Goal: Communication & Community: Participate in discussion

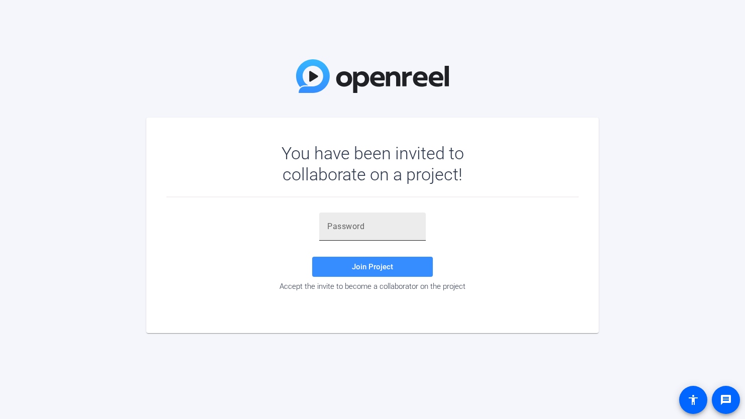
click at [344, 217] on div at bounding box center [372, 227] width 90 height 28
click at [337, 233] on div at bounding box center [372, 227] width 90 height 28
paste input "Otzf.k"
type input "Otzf.k"
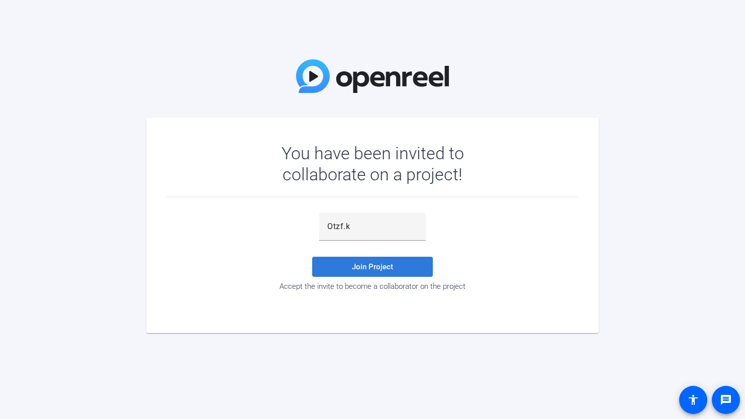
click at [382, 269] on span "Join Project" at bounding box center [372, 266] width 41 height 9
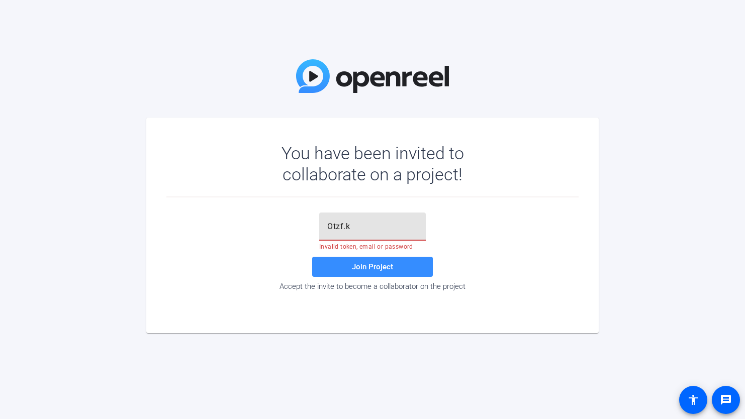
click at [376, 229] on input "Otzf.k" at bounding box center [372, 227] width 90 height 12
drag, startPoint x: 363, startPoint y: 229, endPoint x: 301, endPoint y: 206, distance: 66.5
click at [303, 217] on div "Otzf.k Invalid token, email or password Join Project Accept the invite to becom…" at bounding box center [372, 252] width 412 height 78
paste input "Otzf.k"
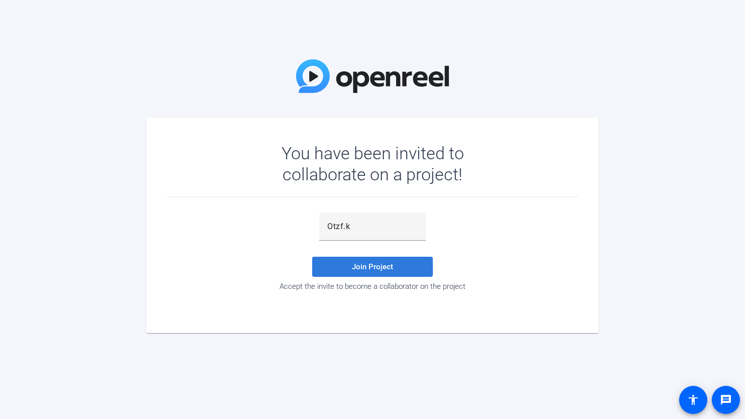
click at [364, 266] on span "Join Project" at bounding box center [372, 266] width 41 height 9
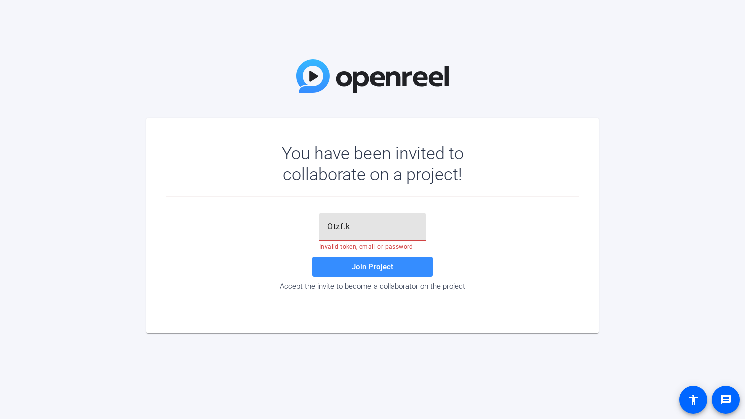
click at [356, 227] on input "Otzf.k" at bounding box center [372, 227] width 90 height 12
click at [375, 271] on span "Join Project" at bounding box center [372, 266] width 41 height 9
drag, startPoint x: 366, startPoint y: 225, endPoint x: 299, endPoint y: 211, distance: 68.3
click at [299, 214] on div "Otzf Invalid token, email or password Join Project Accept the invite to become …" at bounding box center [372, 252] width 412 height 78
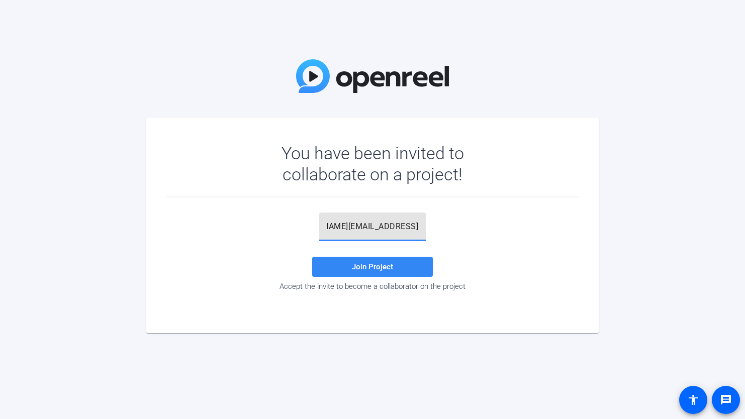
type input "debbie.lazo-griffin@roberthalf.com"
click at [376, 269] on span "Join Project" at bounding box center [372, 266] width 41 height 9
drag, startPoint x: 350, startPoint y: 219, endPoint x: 343, endPoint y: 230, distance: 13.4
click at [350, 220] on div at bounding box center [372, 227] width 90 height 28
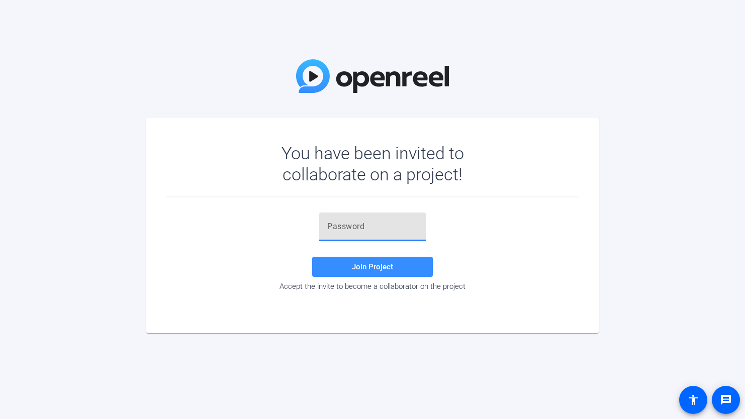
click at [343, 228] on input "text" at bounding box center [372, 227] width 90 height 12
paste input "Otzf.k"
type input "Otzf.k"
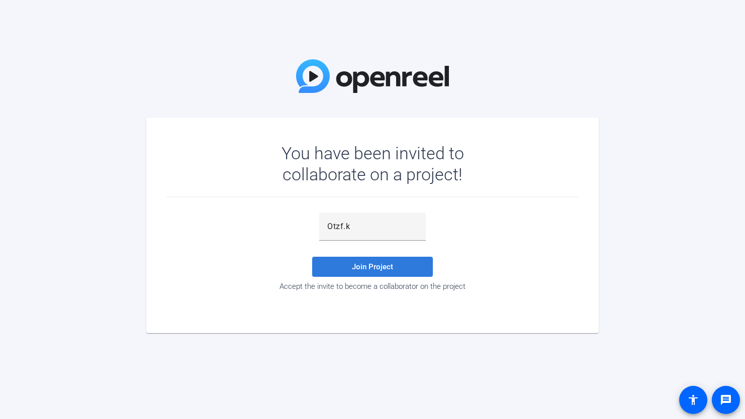
click at [382, 260] on span at bounding box center [372, 267] width 121 height 24
drag, startPoint x: 693, startPoint y: 174, endPoint x: 495, endPoint y: 153, distance: 199.2
click at [688, 169] on div "You have been invited to collaborate on a project! Join Project Accept the invi…" at bounding box center [372, 209] width 745 height 419
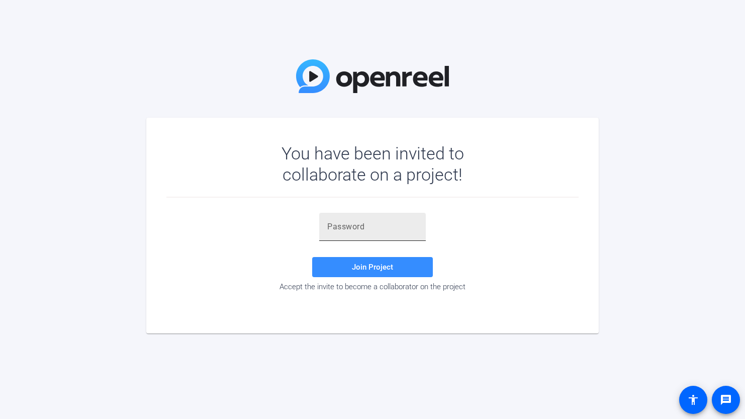
click at [325, 228] on div at bounding box center [372, 227] width 107 height 28
click at [332, 225] on input "text" at bounding box center [372, 227] width 90 height 12
paste input "Otzf.k"
type input "Otzf.k"
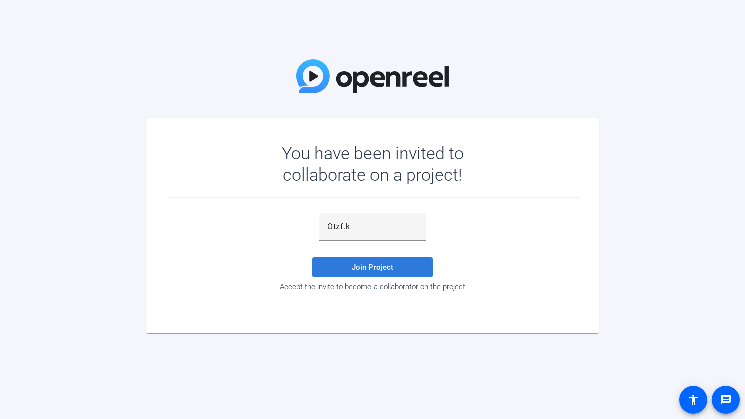
click at [373, 267] on span "Join Project" at bounding box center [372, 266] width 41 height 9
click at [160, 126] on mat-card "You have been invited to collaborate on a project! Otzf.k Invalid token, email …" at bounding box center [372, 226] width 452 height 216
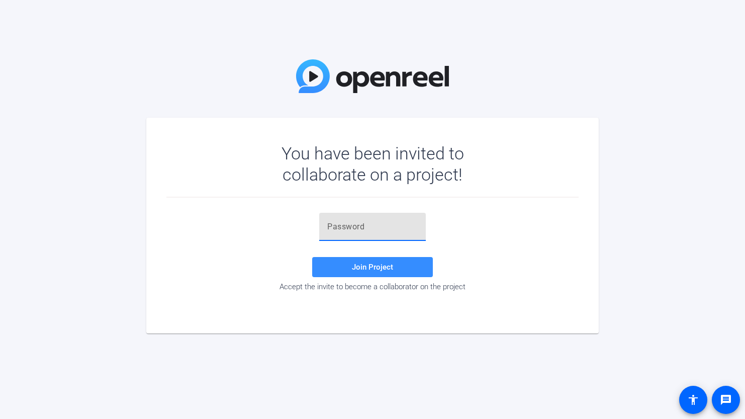
click at [350, 221] on input "text" at bounding box center [372, 227] width 90 height 12
click at [351, 223] on input "text" at bounding box center [372, 227] width 90 height 12
paste input "uZ(0#'"
type input "uZ(0#'"
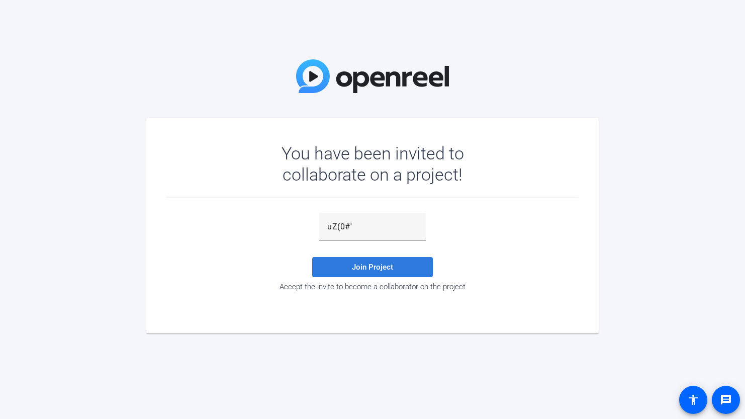
click at [380, 266] on span "Join Project" at bounding box center [372, 266] width 41 height 9
drag, startPoint x: 527, startPoint y: 167, endPoint x: 526, endPoint y: 159, distance: 8.2
click at [526, 159] on div "You have been invited to collaborate on a project!" at bounding box center [372, 170] width 412 height 55
click at [384, 69] on img at bounding box center [372, 76] width 153 height 34
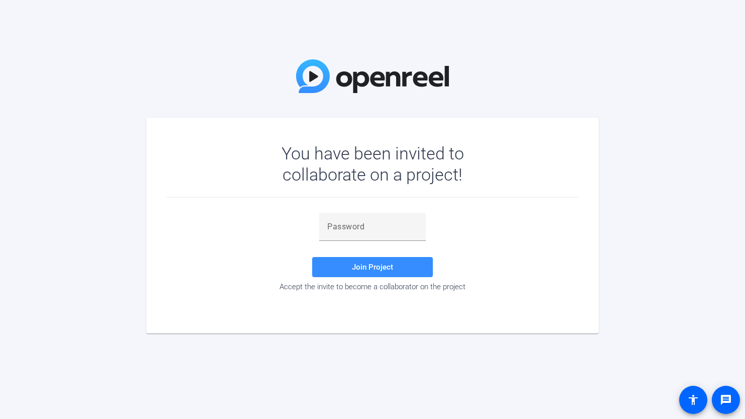
drag, startPoint x: 400, startPoint y: 174, endPoint x: 338, endPoint y: 228, distance: 82.0
click at [400, 175] on div "You have been invited to collaborate on a project!" at bounding box center [372, 164] width 241 height 42
click at [336, 228] on input "text" at bounding box center [372, 227] width 90 height 12
paste input "uZ(0#'"
type input "uZ(0#'"
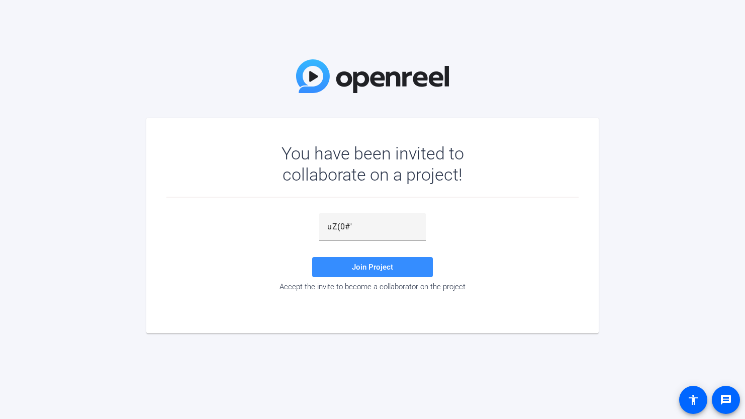
drag, startPoint x: 234, startPoint y: 271, endPoint x: 289, endPoint y: 271, distance: 55.3
click at [236, 270] on div "uZ(0#' Join Project Accept the invite to become a collaborator on the project" at bounding box center [372, 252] width 412 height 78
click at [379, 260] on span at bounding box center [372, 267] width 121 height 24
click at [212, 252] on div "uZ(0#' Invalid token, email or password Join Project Accept the invite to becom…" at bounding box center [372, 252] width 412 height 78
drag, startPoint x: 243, startPoint y: 72, endPoint x: 234, endPoint y: 2, distance: 71.0
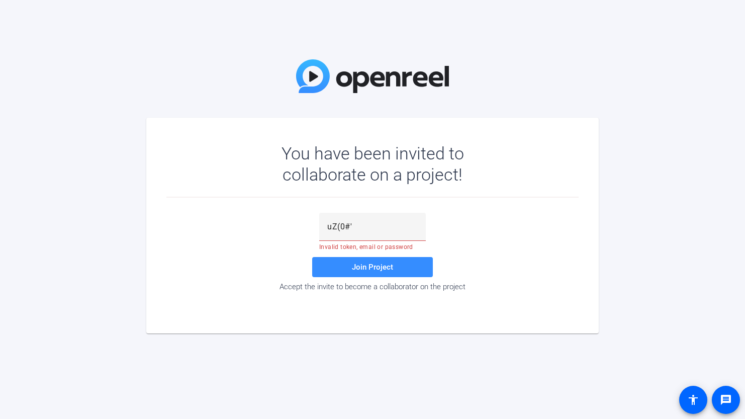
click at [242, 64] on div "You have been invited to collaborate on a project! uZ(0#' Invalid token, email …" at bounding box center [372, 209] width 745 height 419
click at [353, 226] on input "text" at bounding box center [372, 227] width 90 height 12
click at [350, 230] on input "text" at bounding box center [372, 227] width 90 height 12
paste input "43-1f="
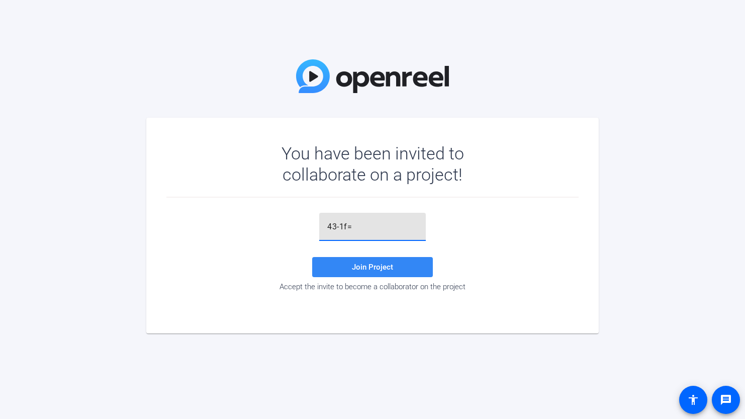
type input "43-1f="
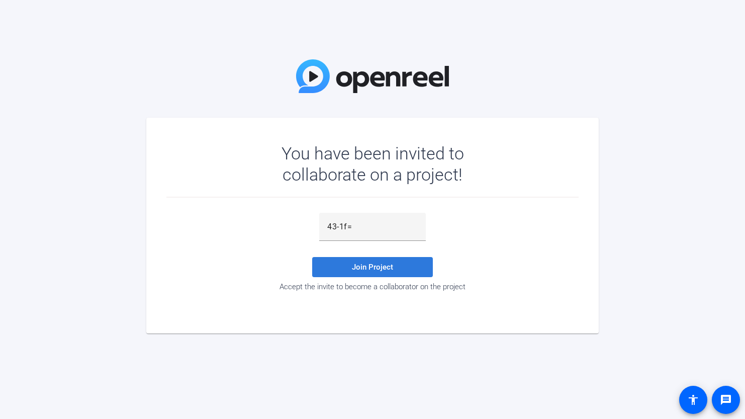
click at [375, 270] on span "Join Project" at bounding box center [372, 266] width 41 height 9
click at [608, 240] on div "You have been invited to collaborate on a project! 43-1f= Invalid token, email …" at bounding box center [372, 209] width 745 height 419
drag, startPoint x: 238, startPoint y: 247, endPoint x: 248, endPoint y: 244, distance: 10.7
click at [241, 247] on div "43-1f= Invalid token, email or password Join Project Accept the invite to becom…" at bounding box center [372, 252] width 412 height 78
drag, startPoint x: 343, startPoint y: 108, endPoint x: 342, endPoint y: 103, distance: 5.1
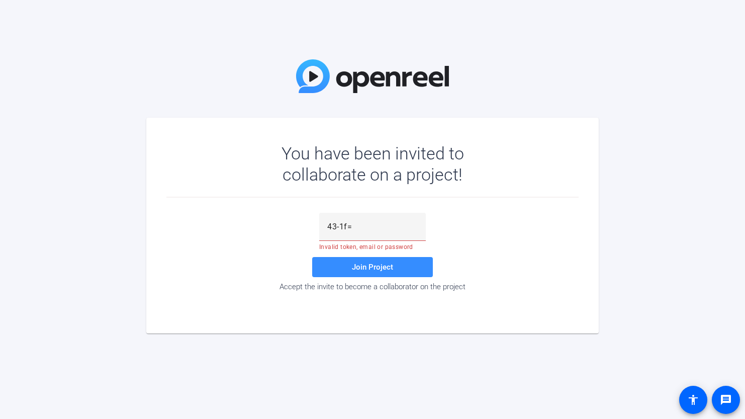
click at [342, 103] on div "You have been invited to collaborate on a project! 43-1f= Invalid token, email …" at bounding box center [372, 209] width 745 height 419
click at [370, 224] on input "text" at bounding box center [372, 227] width 90 height 12
click at [360, 227] on input "text" at bounding box center [372, 227] width 90 height 12
drag, startPoint x: 278, startPoint y: 233, endPoint x: 271, endPoint y: 237, distance: 8.4
click at [276, 234] on div "Join Project Accept the invite to become a collaborator on the project" at bounding box center [372, 252] width 412 height 78
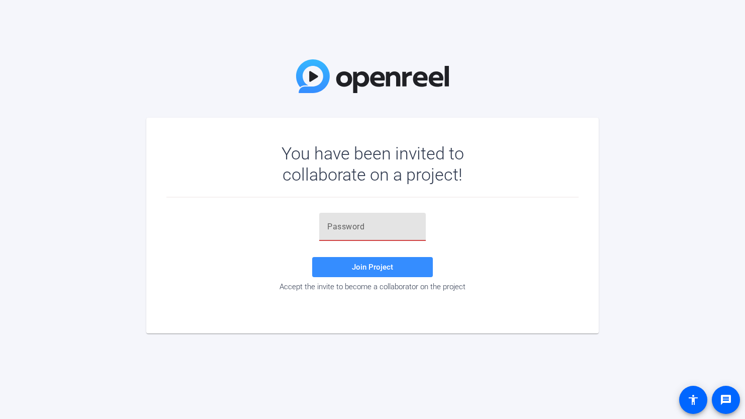
click at [361, 230] on input "text" at bounding box center [372, 227] width 90 height 12
click at [342, 223] on input "text" at bounding box center [372, 227] width 90 height 12
drag, startPoint x: 577, startPoint y: 4, endPoint x: 584, endPoint y: 0, distance: 7.9
click at [582, 2] on div "You have been invited to collaborate on a project! Join Project Accept the invi…" at bounding box center [372, 209] width 745 height 419
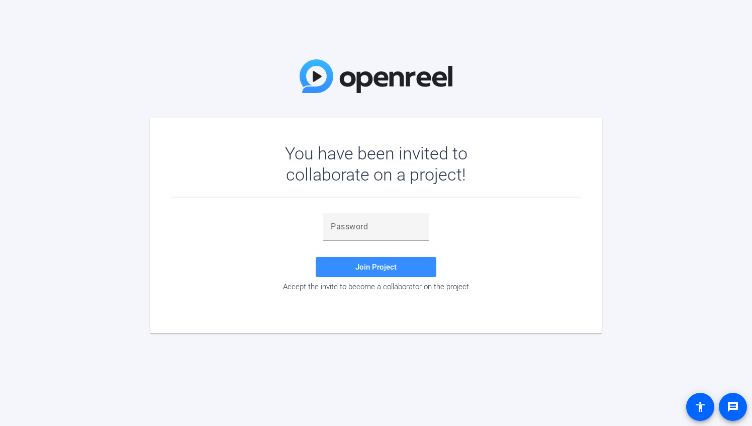
drag, startPoint x: 392, startPoint y: 310, endPoint x: 385, endPoint y: 288, distance: 22.6
click at [385, 288] on mat-card "You have been invited to collaborate on a project! Join Project Accept the invi…" at bounding box center [376, 226] width 452 height 216
drag, startPoint x: 385, startPoint y: 288, endPoint x: 376, endPoint y: 263, distance: 26.2
click at [376, 263] on span "Join Project" at bounding box center [375, 266] width 41 height 9
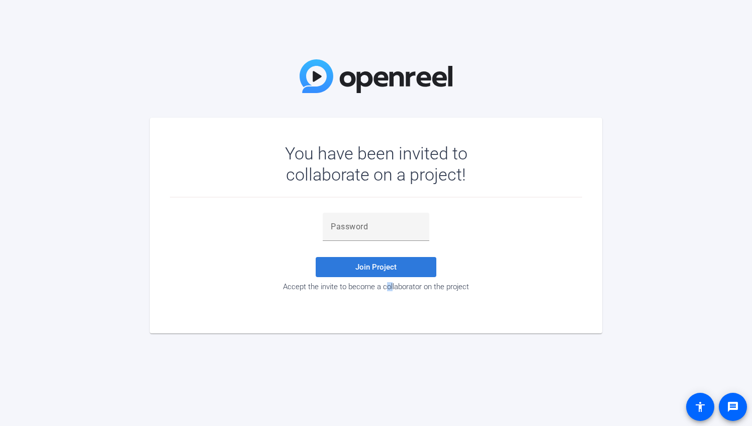
click at [378, 265] on span "Join Project" at bounding box center [375, 266] width 41 height 9
drag, startPoint x: 383, startPoint y: 319, endPoint x: 375, endPoint y: 296, distance: 24.8
click at [382, 316] on mat-card "You have been invited to collaborate on a project! Join Project Accept the invi…" at bounding box center [376, 226] width 452 height 216
click at [386, 269] on span "Join Project" at bounding box center [375, 266] width 41 height 9
click at [386, 268] on span "Join Project" at bounding box center [375, 266] width 41 height 9
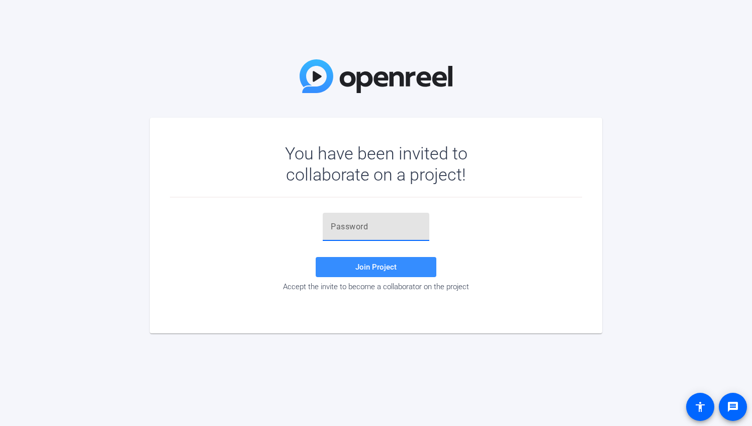
click at [350, 228] on input "text" at bounding box center [376, 227] width 90 height 12
type input "43-1f="
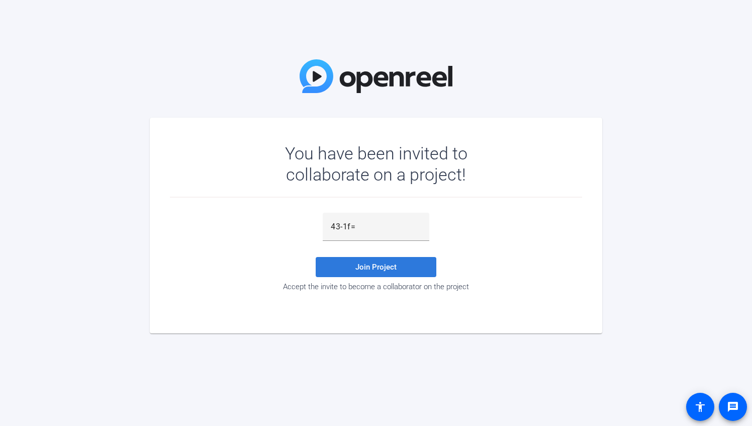
click at [372, 269] on span "Join Project" at bounding box center [375, 266] width 41 height 9
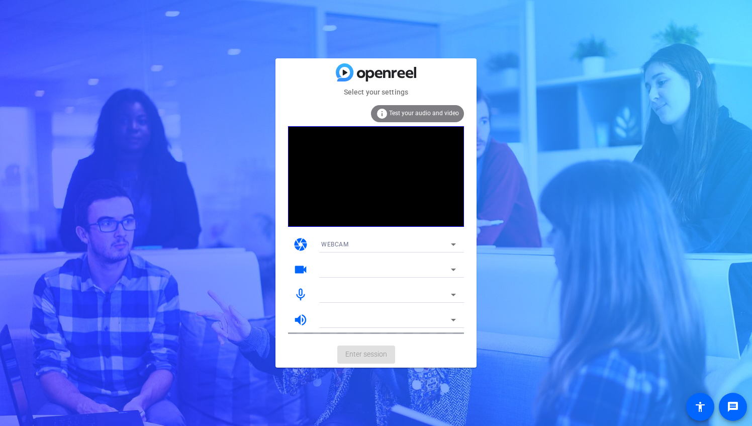
click at [299, 266] on mat-icon "videocam" at bounding box center [300, 269] width 15 height 15
drag, startPoint x: 371, startPoint y: 355, endPoint x: 367, endPoint y: 159, distance: 196.1
click at [369, 346] on mat-card-actions "Enter session" at bounding box center [375, 354] width 201 height 26
click at [416, 110] on span "Test your audio and video" at bounding box center [424, 113] width 70 height 7
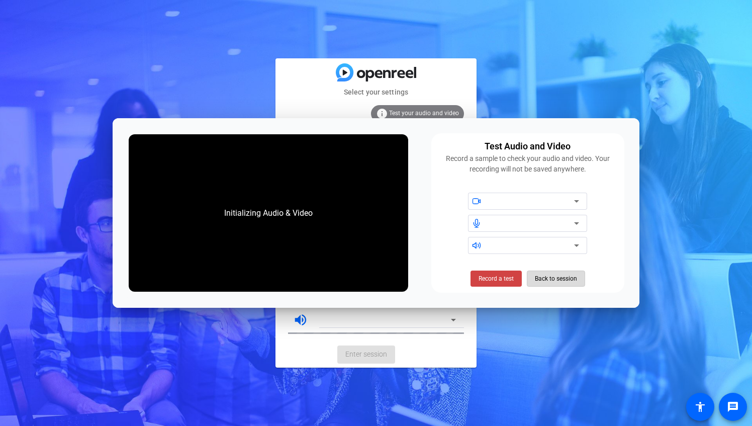
click at [565, 277] on span "Back to session" at bounding box center [556, 278] width 42 height 19
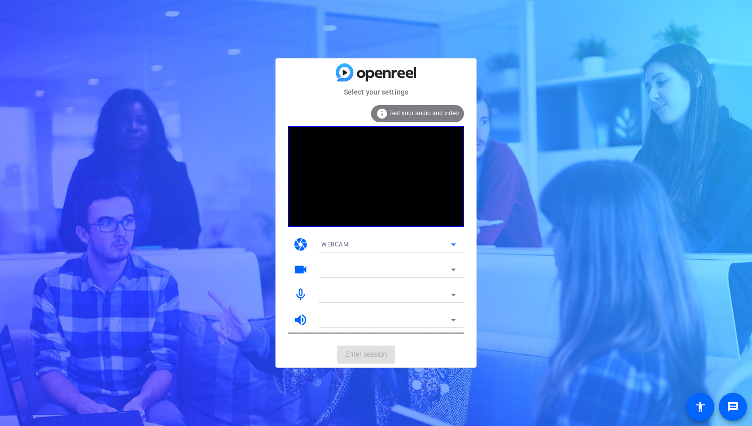
click at [333, 241] on span "WEBCAM" at bounding box center [334, 244] width 27 height 7
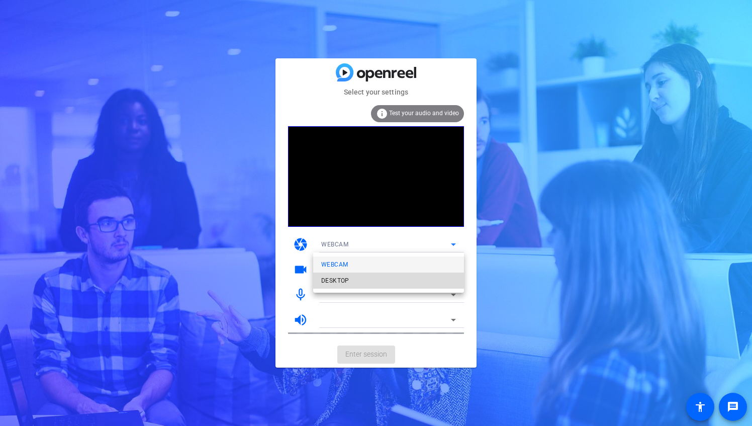
click at [349, 279] on mat-option "DESKTOP" at bounding box center [388, 280] width 151 height 16
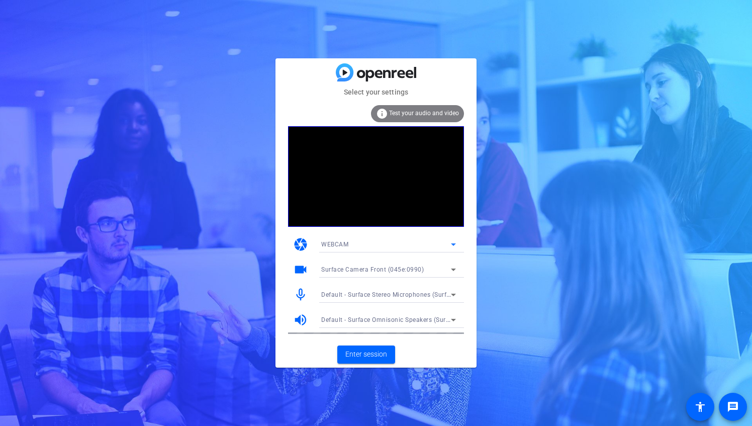
click at [454, 241] on icon at bounding box center [453, 244] width 12 height 12
click at [470, 215] on div at bounding box center [376, 213] width 752 height 426
click at [453, 268] on icon at bounding box center [453, 269] width 5 height 3
click at [473, 275] on div at bounding box center [376, 213] width 752 height 426
click at [453, 319] on icon at bounding box center [453, 320] width 5 height 3
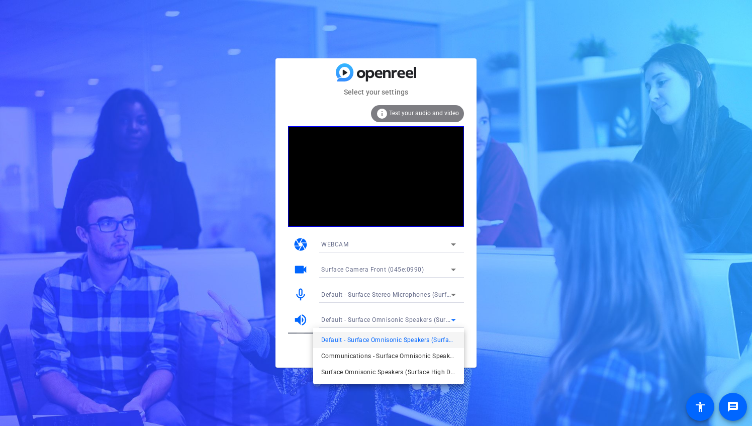
click at [454, 246] on div at bounding box center [376, 213] width 752 height 426
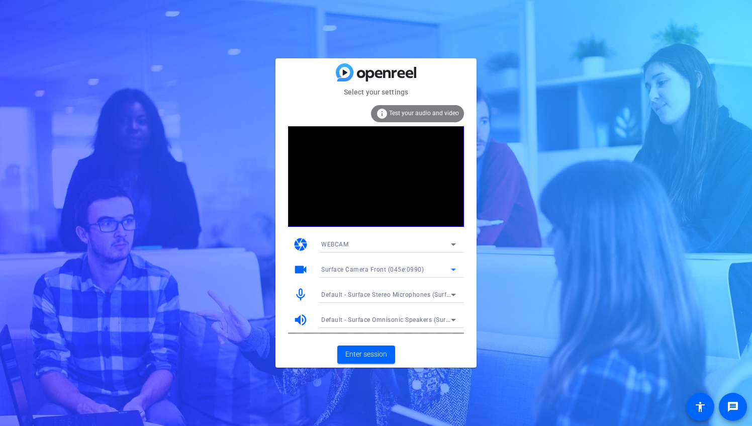
click at [454, 269] on icon at bounding box center [453, 269] width 5 height 3
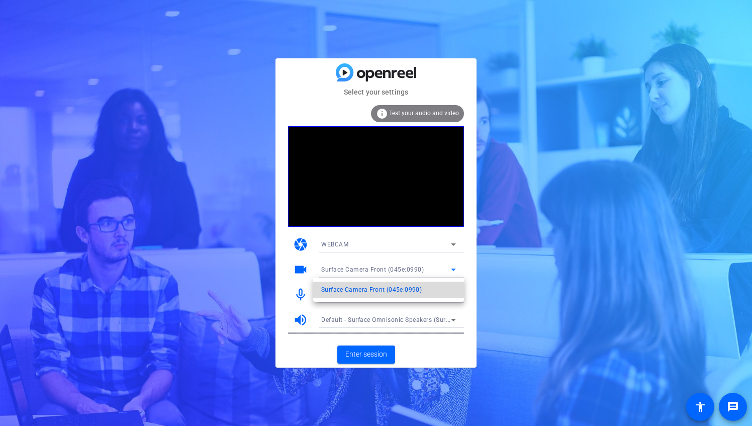
click at [377, 288] on span "Surface Camera Front (045e:0990)" at bounding box center [371, 290] width 101 height 12
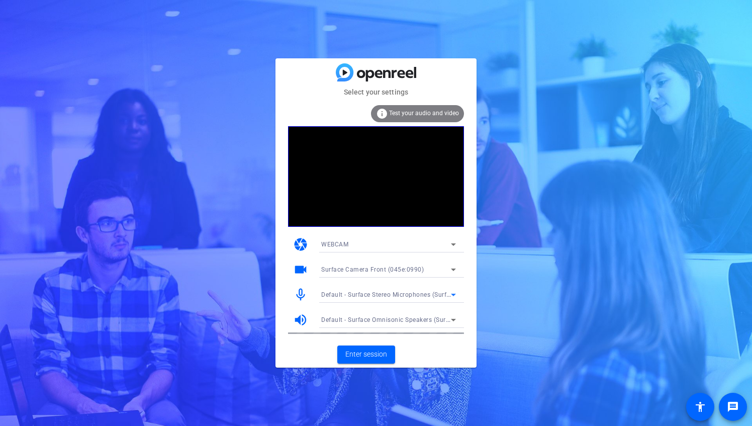
click at [453, 295] on icon at bounding box center [453, 295] width 5 height 3
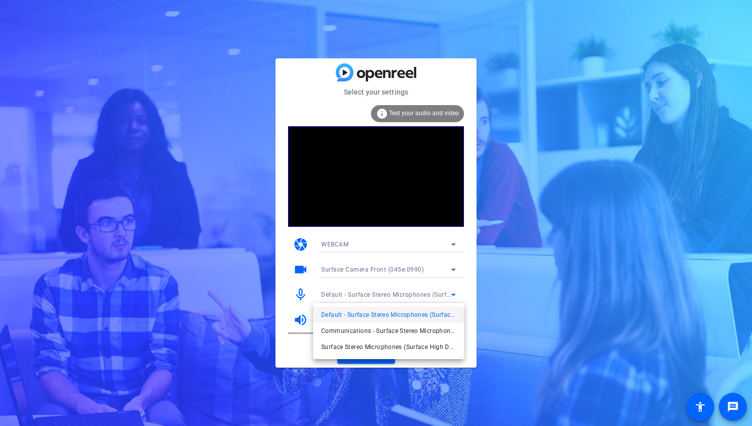
click at [428, 116] on div at bounding box center [376, 213] width 752 height 426
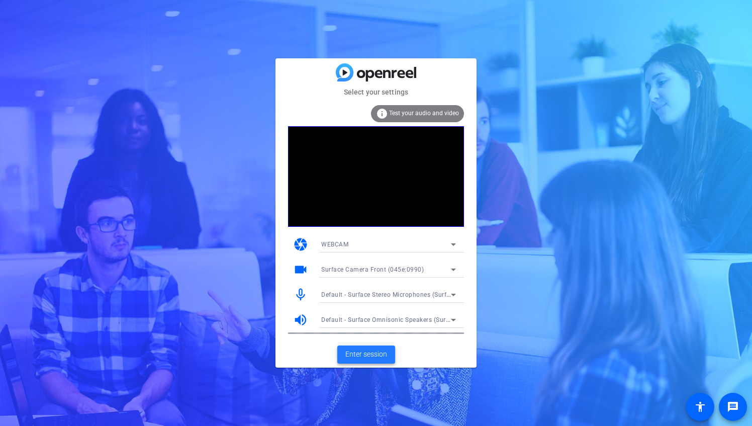
click at [363, 354] on span "Enter session" at bounding box center [366, 354] width 42 height 11
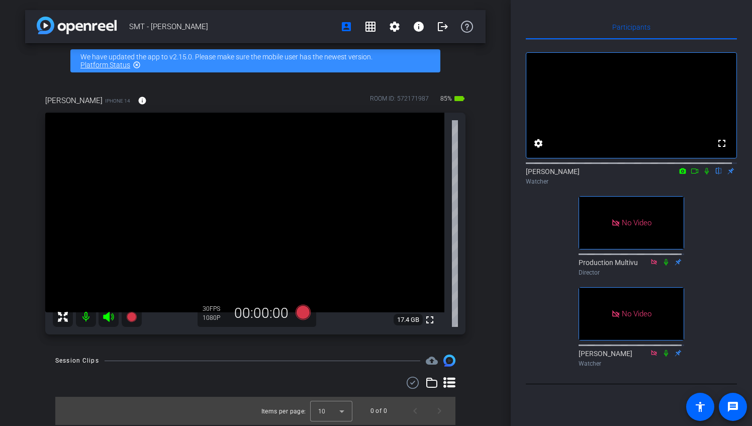
click at [680, 173] on icon at bounding box center [683, 171] width 7 height 6
click at [632, 253] on div at bounding box center [376, 213] width 752 height 426
click at [691, 174] on icon at bounding box center [695, 170] width 8 height 7
drag, startPoint x: 715, startPoint y: 146, endPoint x: 719, endPoint y: 164, distance: 18.5
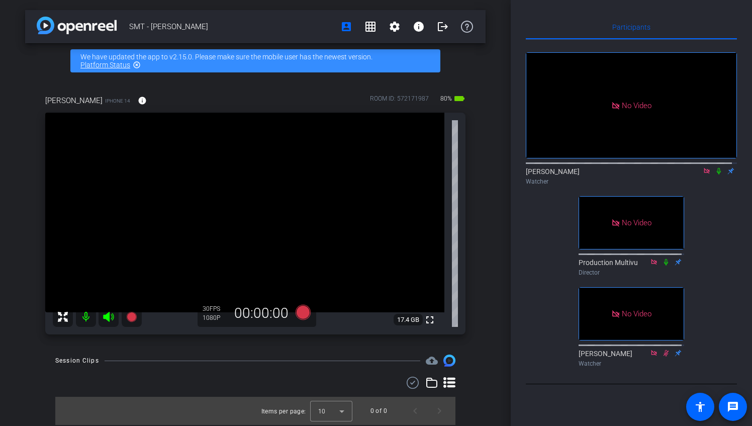
click at [715, 167] on icon at bounding box center [719, 170] width 8 height 7
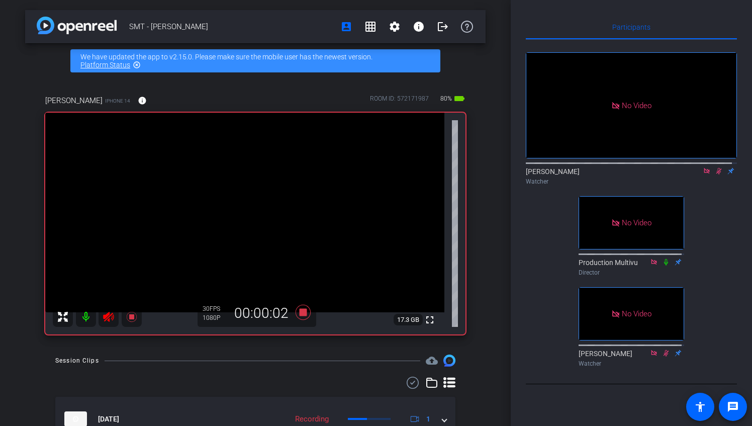
scroll to position [82, 0]
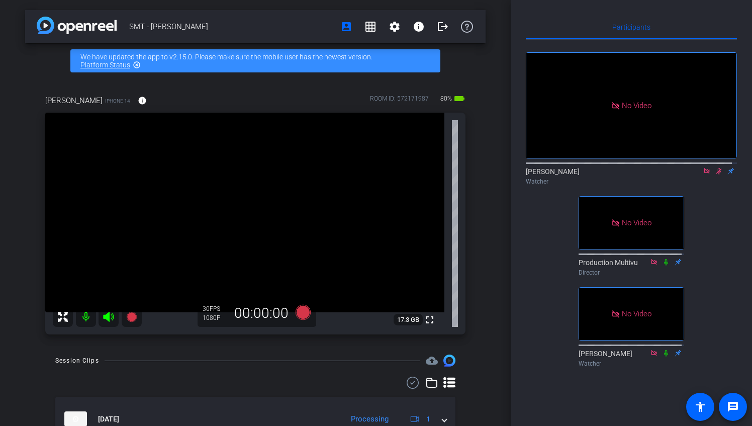
click at [713, 166] on mat-icon at bounding box center [719, 170] width 12 height 9
click at [715, 167] on icon at bounding box center [719, 170] width 8 height 7
click at [715, 174] on icon at bounding box center [719, 170] width 8 height 7
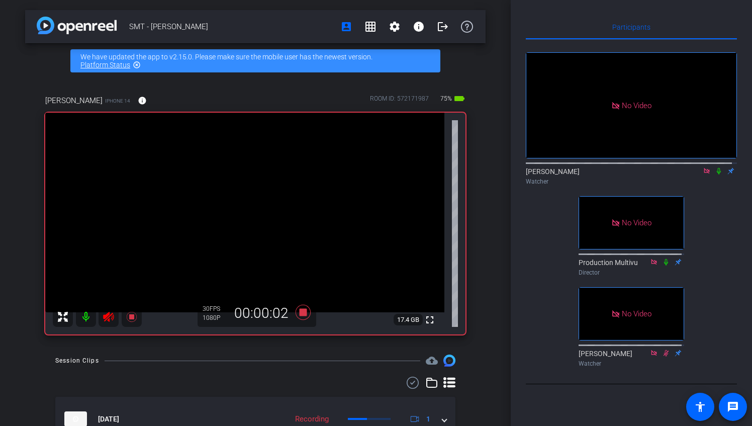
click at [715, 174] on icon at bounding box center [719, 170] width 8 height 7
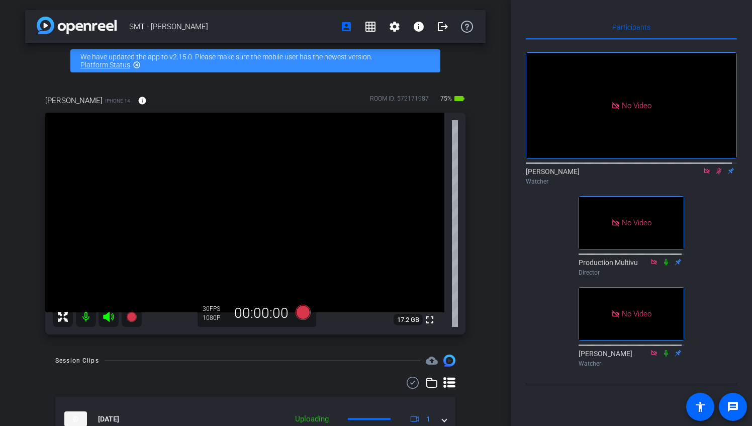
click at [715, 174] on icon at bounding box center [719, 170] width 8 height 7
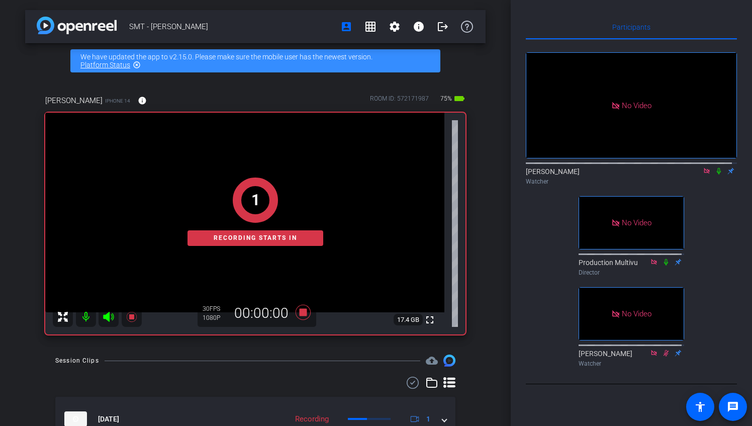
drag, startPoint x: 716, startPoint y: 179, endPoint x: 707, endPoint y: 212, distance: 33.9
click at [716, 174] on icon at bounding box center [719, 170] width 8 height 7
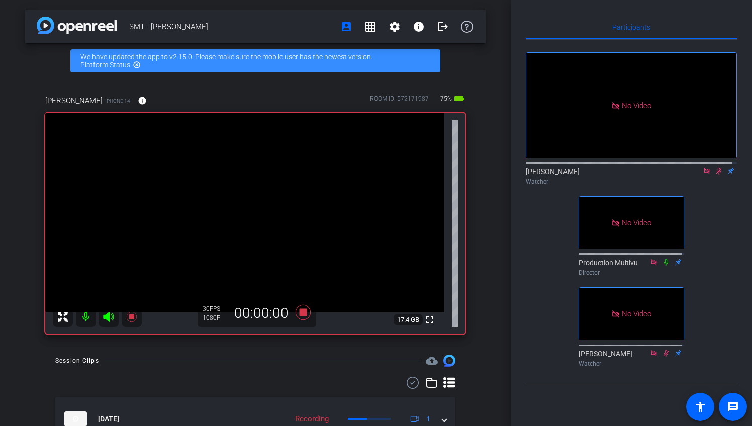
scroll to position [82, 0]
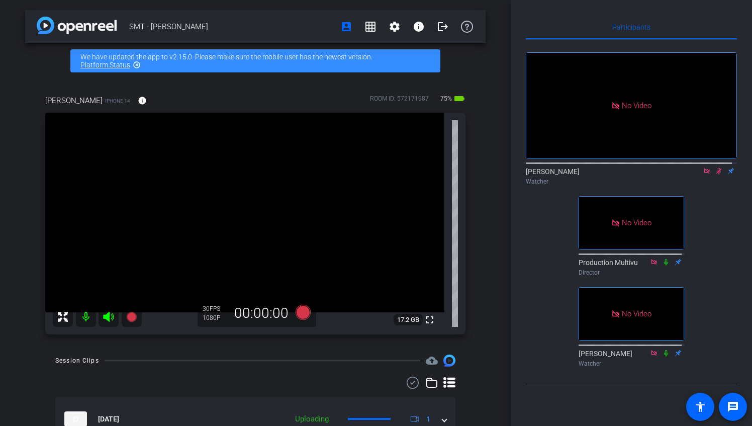
click at [716, 168] on icon at bounding box center [719, 171] width 6 height 7
click at [543, 267] on div "No Video [PERSON_NAME] Watcher No Video Production Multivu Director No Video [P…" at bounding box center [631, 205] width 211 height 331
click at [717, 168] on icon at bounding box center [719, 171] width 4 height 7
click at [715, 167] on icon at bounding box center [719, 170] width 8 height 7
click at [717, 168] on icon at bounding box center [719, 171] width 4 height 7
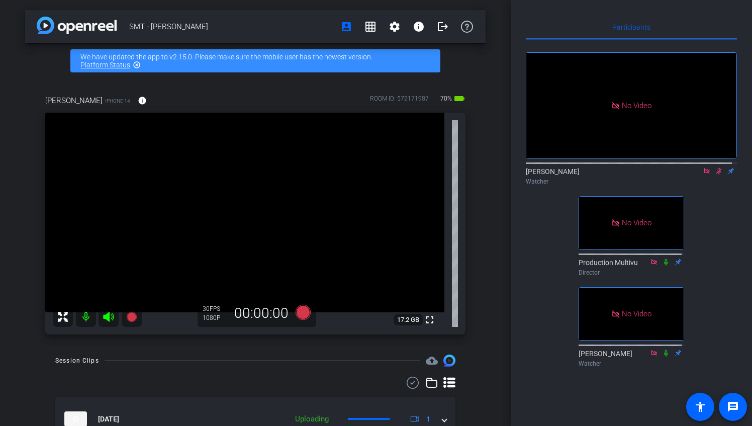
click at [715, 167] on icon at bounding box center [719, 170] width 8 height 7
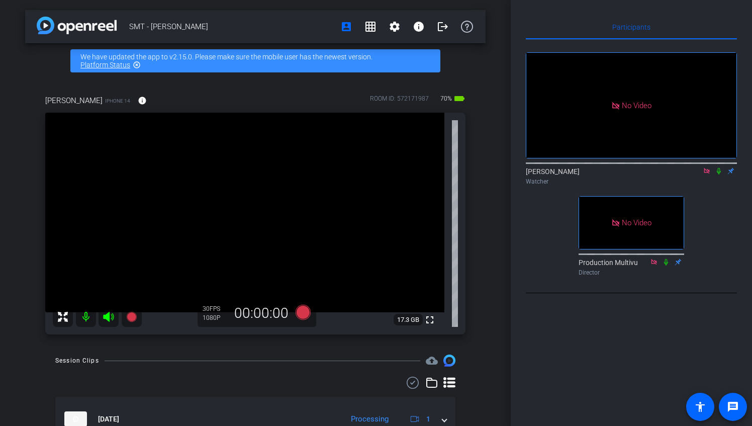
click at [707, 173] on icon at bounding box center [707, 171] width 6 height 6
